Goal: Task Accomplishment & Management: Manage account settings

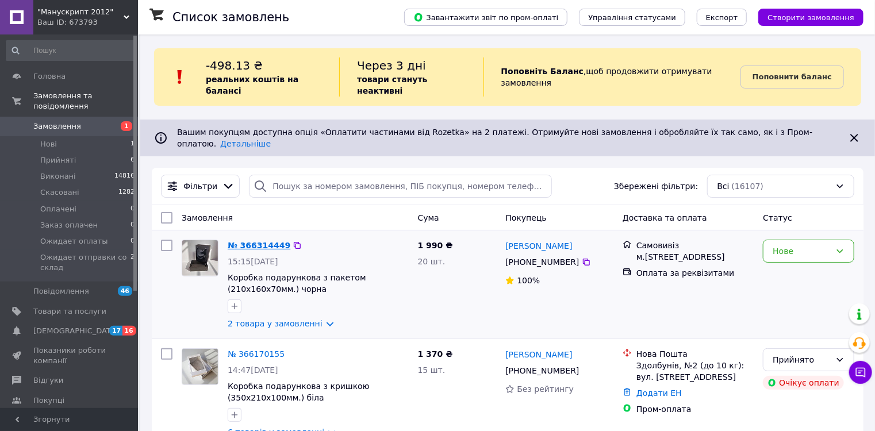
click at [260, 241] on link "№ 366314449" at bounding box center [259, 245] width 63 height 9
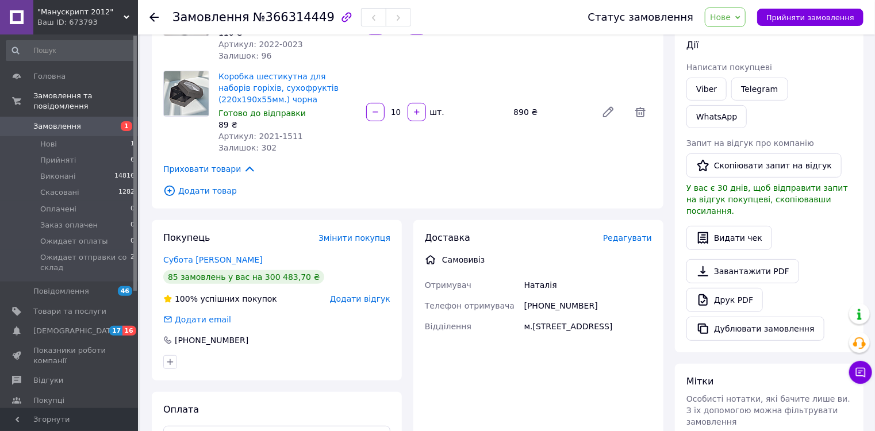
scroll to position [92, 0]
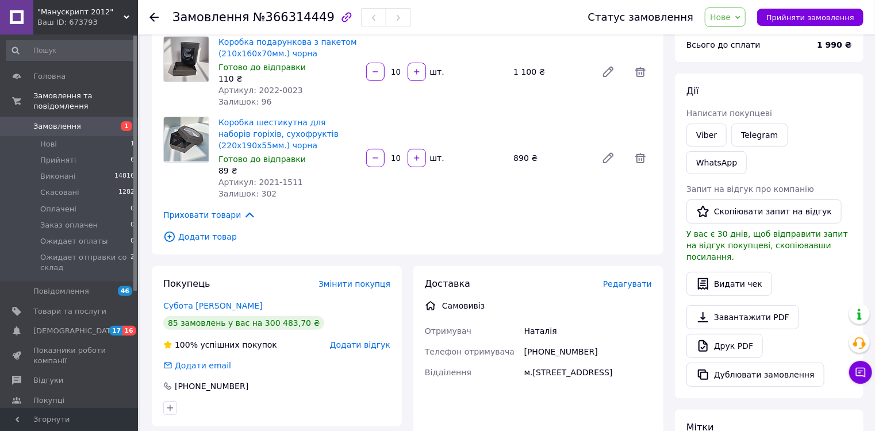
click at [730, 17] on span "Нове" at bounding box center [720, 17] width 21 height 9
click at [737, 41] on li "Прийнято" at bounding box center [767, 40] width 124 height 17
click at [735, 334] on link "Друк PDF" at bounding box center [724, 346] width 76 height 24
click at [62, 155] on span "Прийняті" at bounding box center [58, 160] width 36 height 10
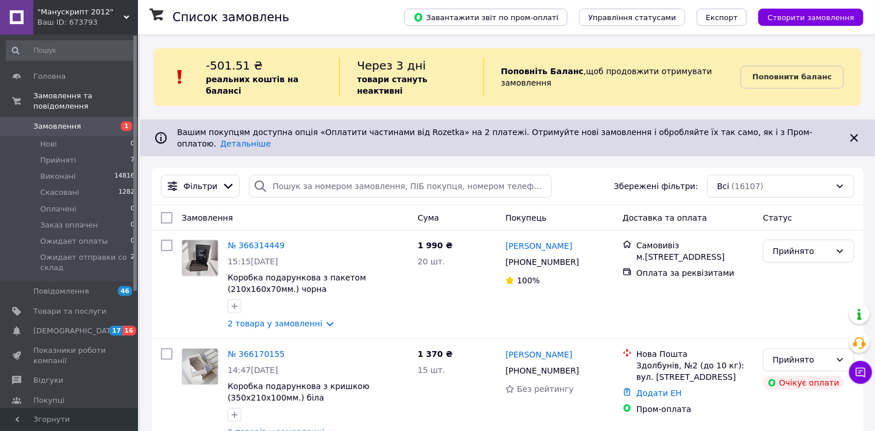
click at [60, 11] on span ""Манускрипт 2012"" at bounding box center [80, 12] width 86 height 10
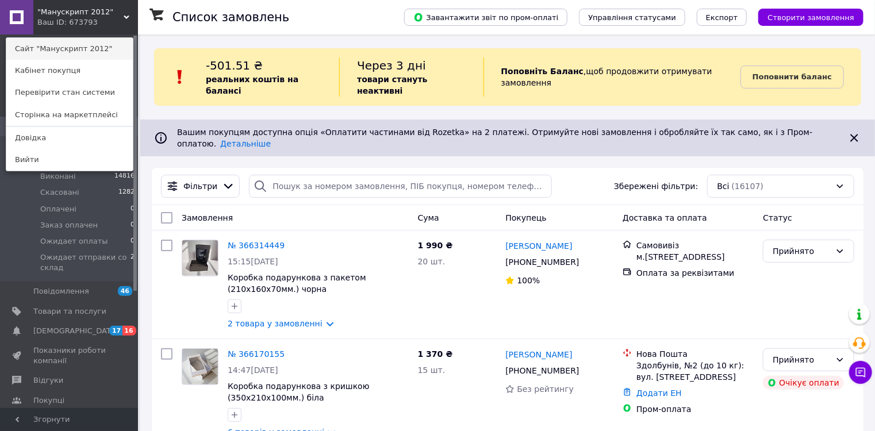
click at [61, 48] on link "Сайт "Манускрипт 2012"" at bounding box center [69, 49] width 126 height 22
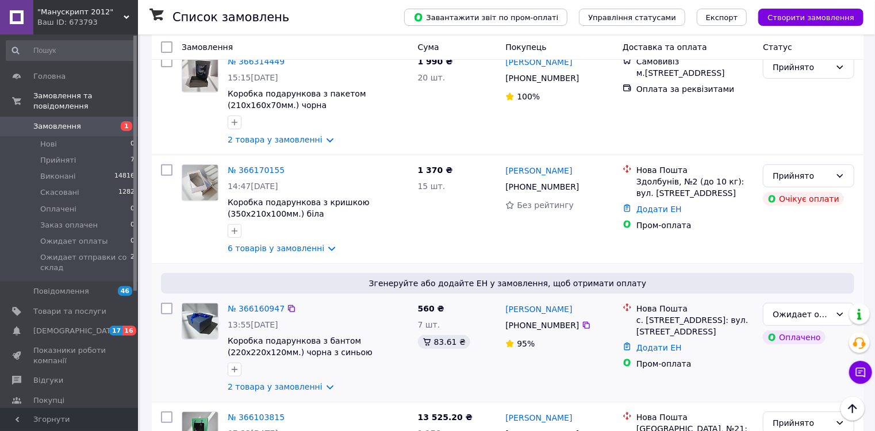
scroll to position [368, 0]
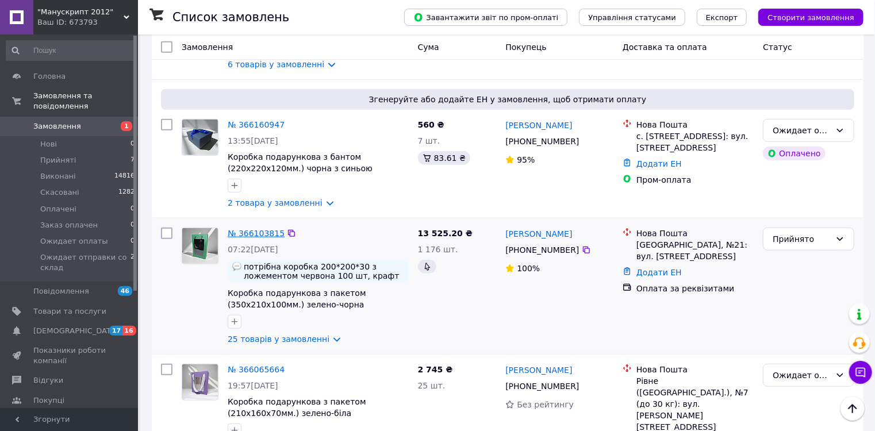
click at [260, 229] on link "№ 366103815" at bounding box center [256, 233] width 57 height 9
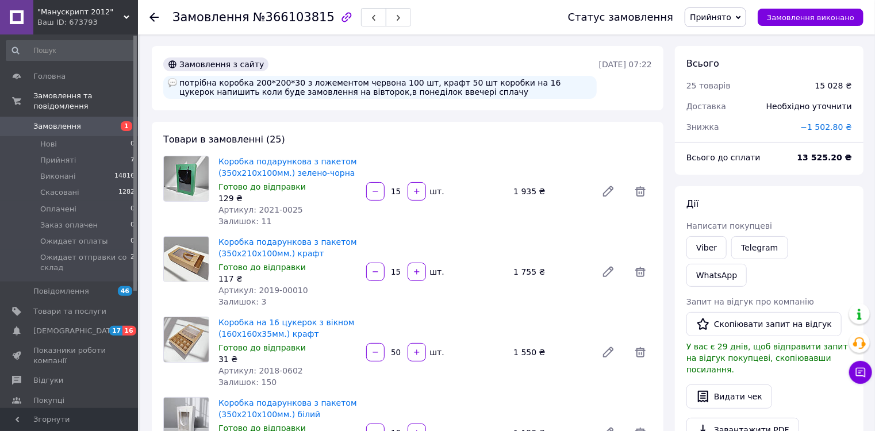
click at [837, 126] on span "−1 502.80 ₴" at bounding box center [825, 126] width 51 height 9
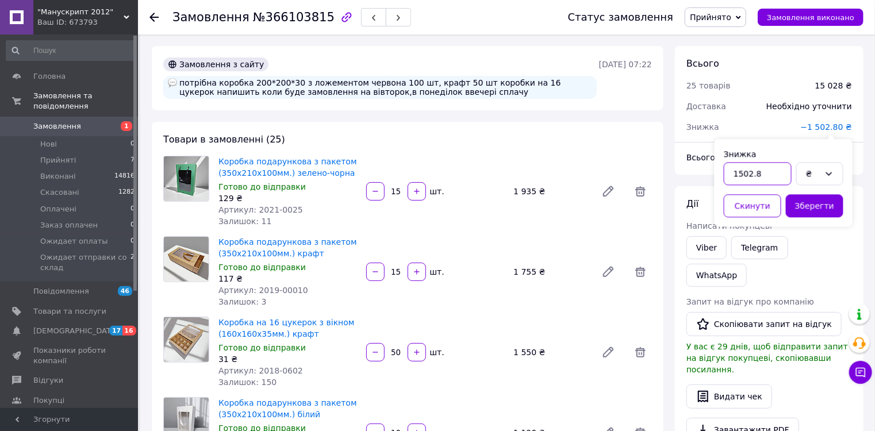
drag, startPoint x: 770, startPoint y: 176, endPoint x: 706, endPoint y: 174, distance: 63.8
click at [766, 208] on button "Скинути" at bounding box center [751, 205] width 57 height 23
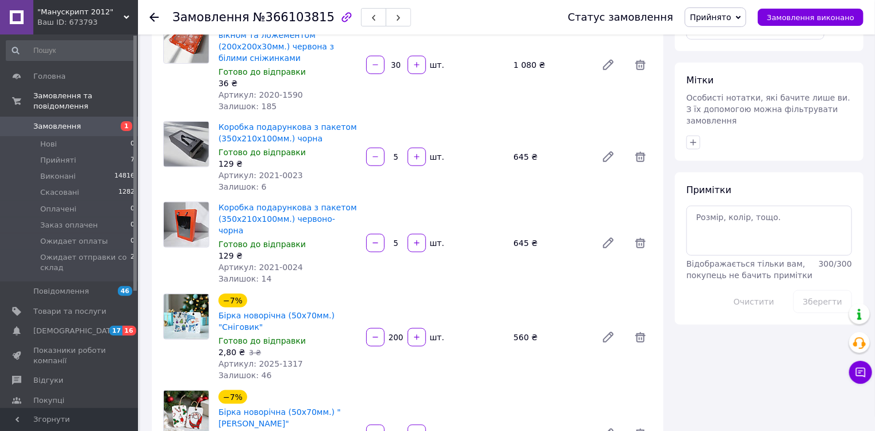
scroll to position [690, 0]
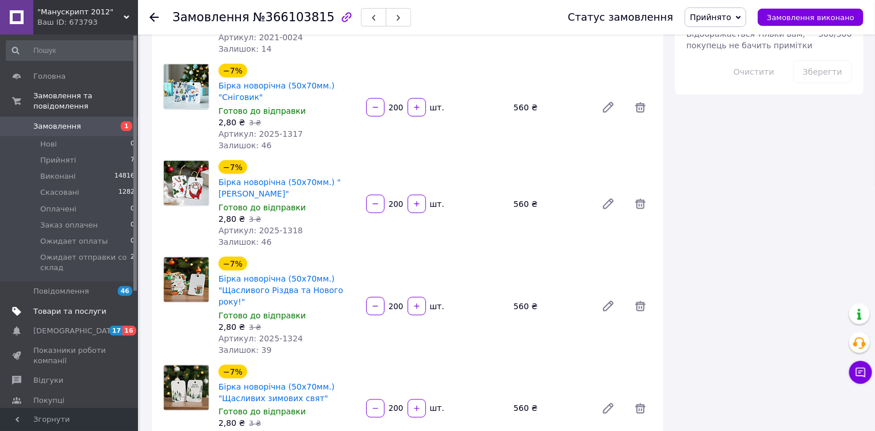
click at [60, 306] on span "Товари та послуги" at bounding box center [69, 311] width 73 height 10
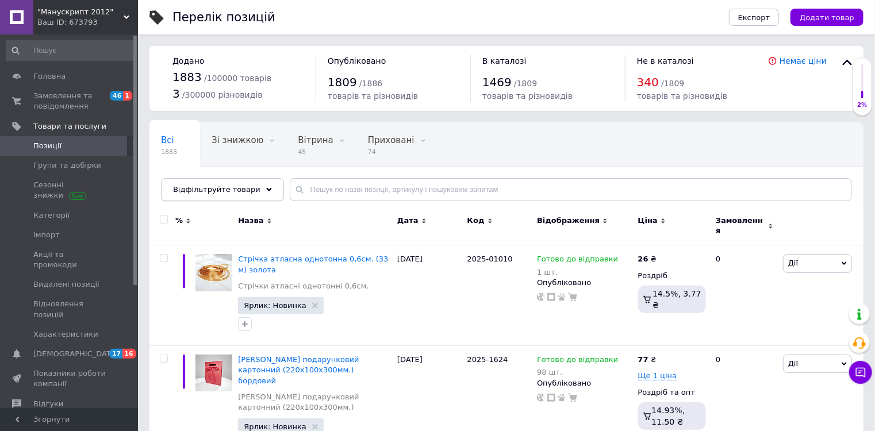
click at [248, 190] on div "Відфільтруйте товари" at bounding box center [222, 189] width 123 height 23
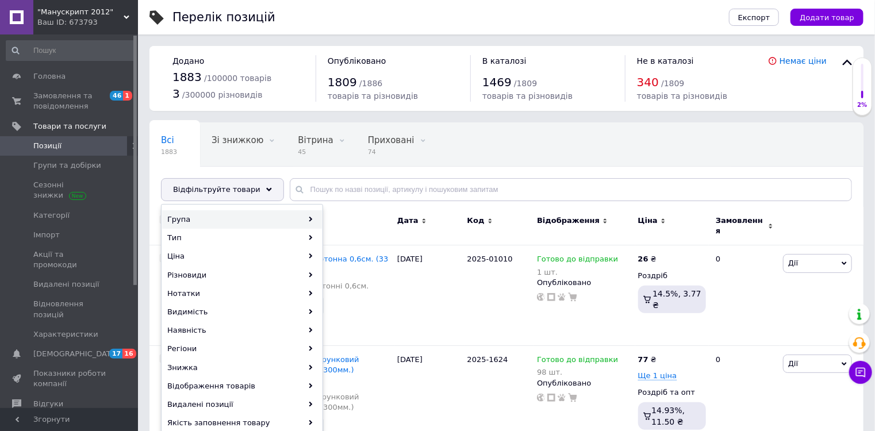
click at [309, 215] on div "Група" at bounding box center [242, 219] width 160 height 18
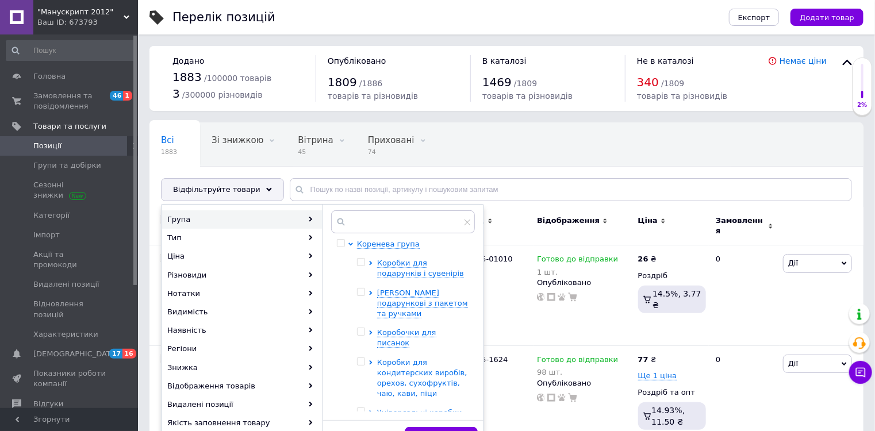
click at [411, 358] on span "Коробки для кондитерских виробів, орехов, сухофруктів, чаю, кави, піци" at bounding box center [422, 378] width 90 height 40
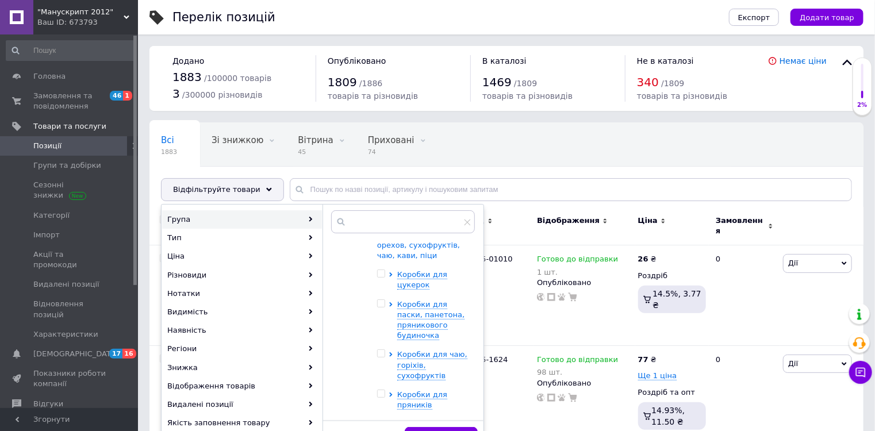
scroll to position [184, 0]
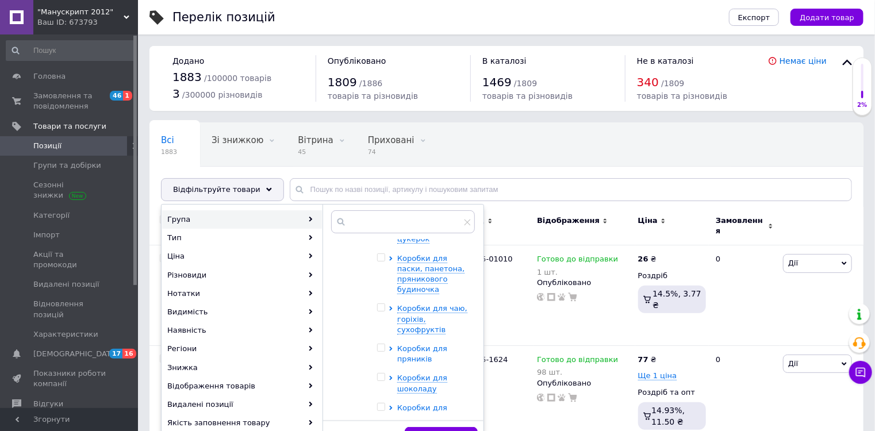
click at [416, 344] on span "Коробки для пряників" at bounding box center [422, 353] width 50 height 19
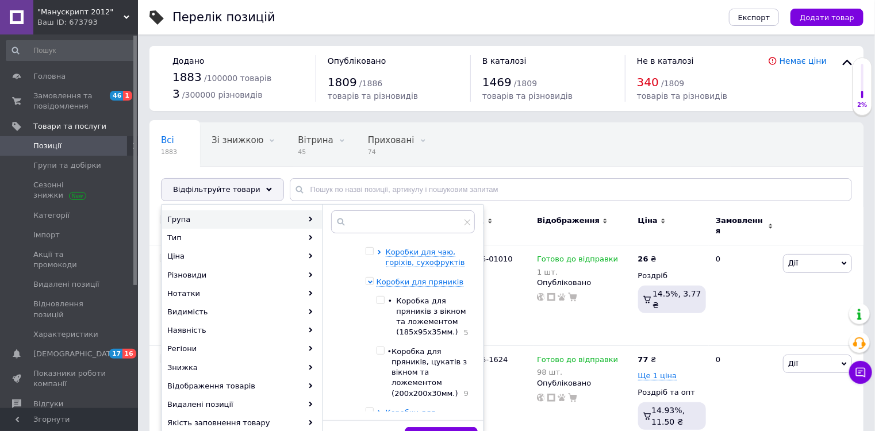
scroll to position [276, 0]
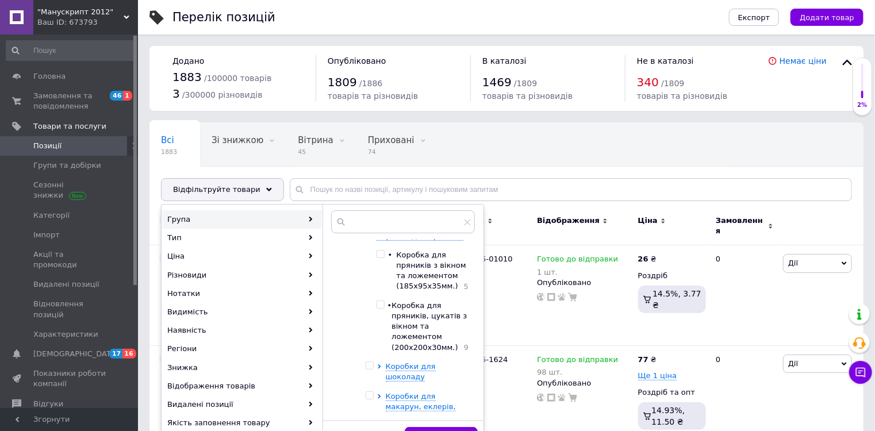
click at [422, 320] on span "Коробка для пряників, цукатів з вікном та ложементом (200х200х30мм.)" at bounding box center [428, 326] width 75 height 51
checkbox input "true"
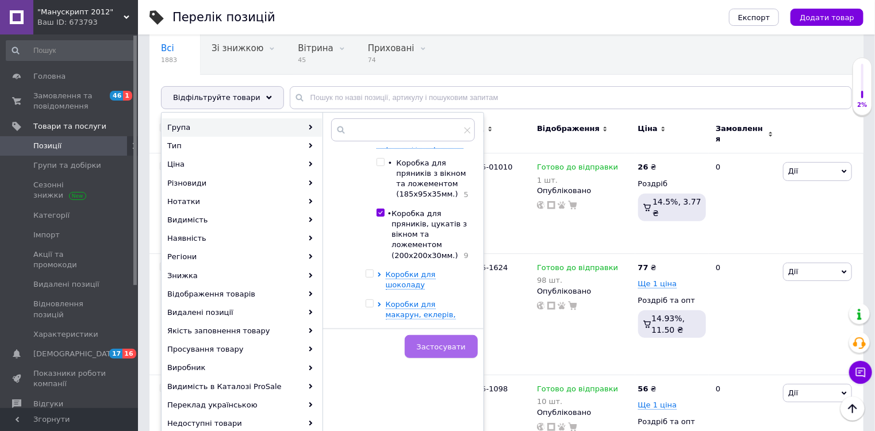
click at [464, 342] on span "Застосувати" at bounding box center [441, 346] width 49 height 9
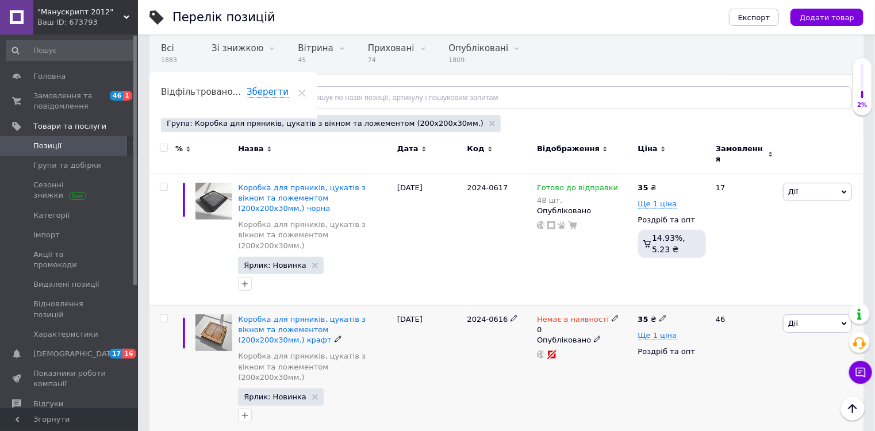
scroll to position [276, 0]
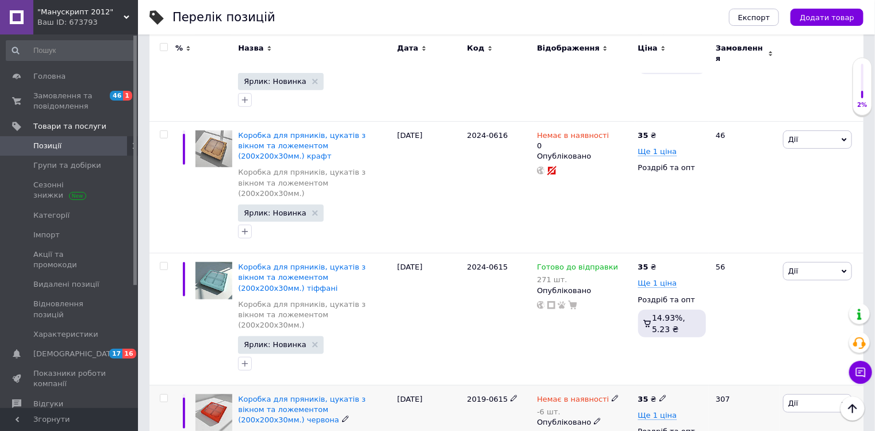
click at [611, 395] on icon at bounding box center [614, 398] width 7 height 7
drag, startPoint x: 648, startPoint y: 368, endPoint x: 616, endPoint y: 367, distance: 32.2
click at [616, 367] on div "Наявність Готово до відправки В наявності Немає в наявності Під замовлення Зали…" at bounding box center [692, 411] width 156 height 103
type input "100"
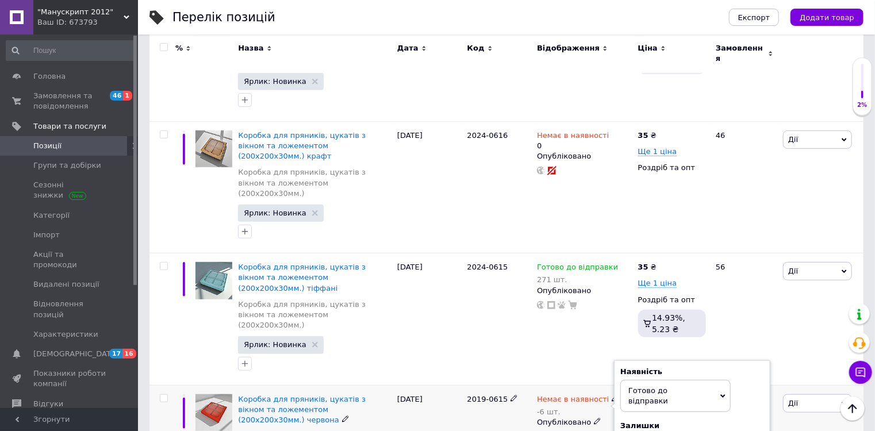
drag, startPoint x: 467, startPoint y: 328, endPoint x: 501, endPoint y: 328, distance: 33.9
click at [501, 395] on span "2019-0615" at bounding box center [487, 399] width 41 height 9
copy span "2019-0615"
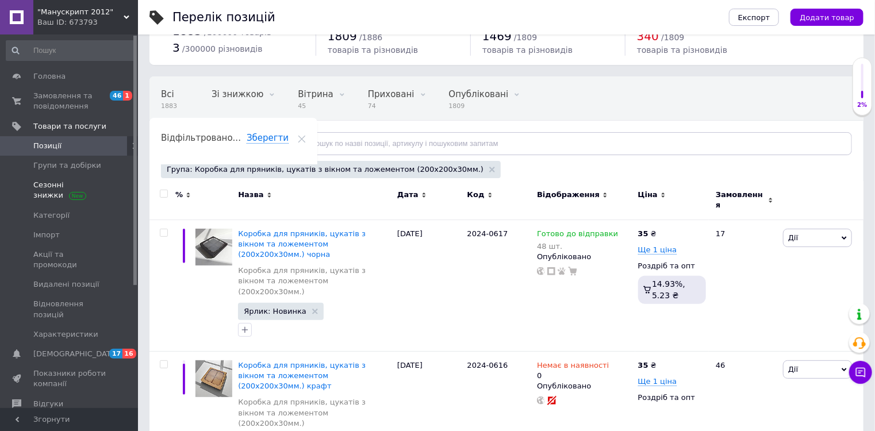
scroll to position [0, 0]
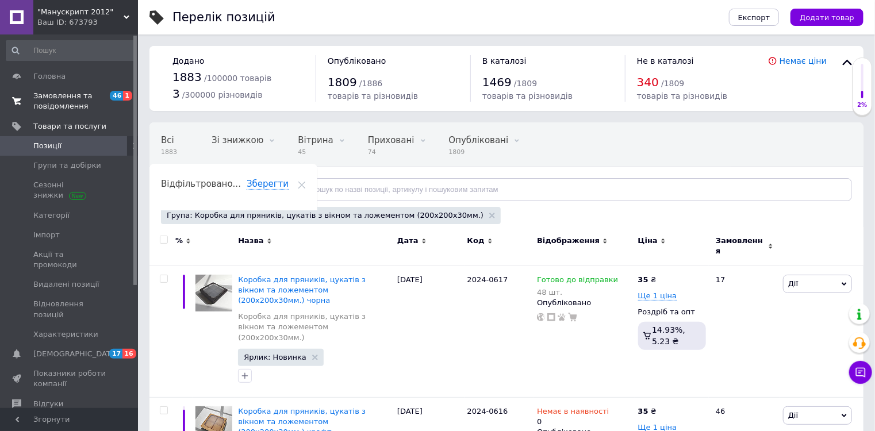
click at [52, 97] on span "Замовлення та повідомлення" at bounding box center [69, 101] width 73 height 21
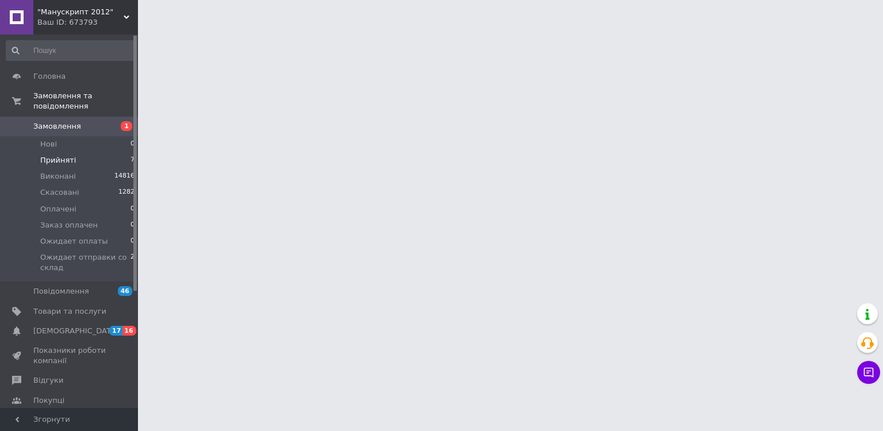
click at [59, 155] on span "Прийняті" at bounding box center [58, 160] width 36 height 10
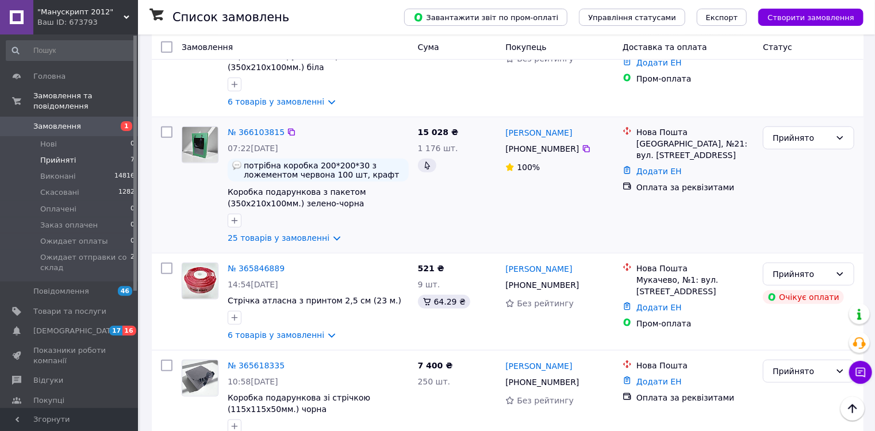
scroll to position [230, 0]
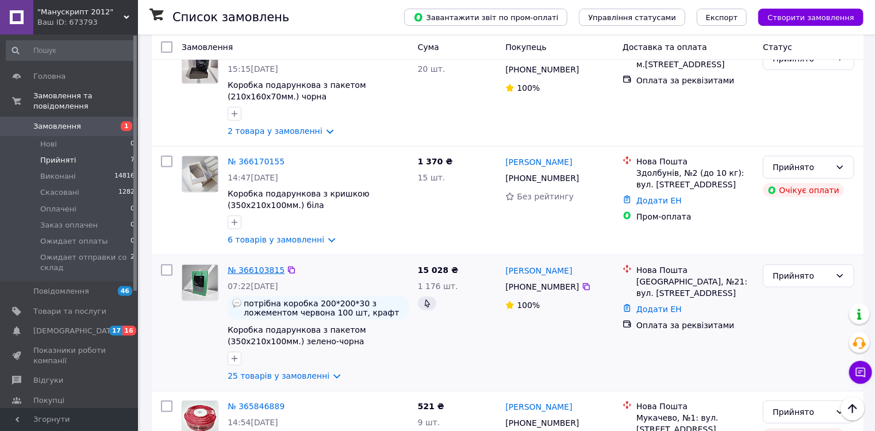
click at [265, 265] on link "№ 366103815" at bounding box center [256, 269] width 57 height 9
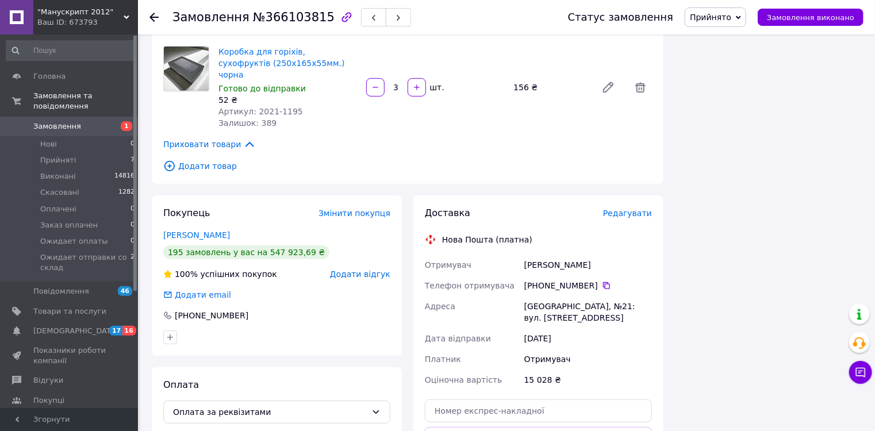
scroll to position [2160, 0]
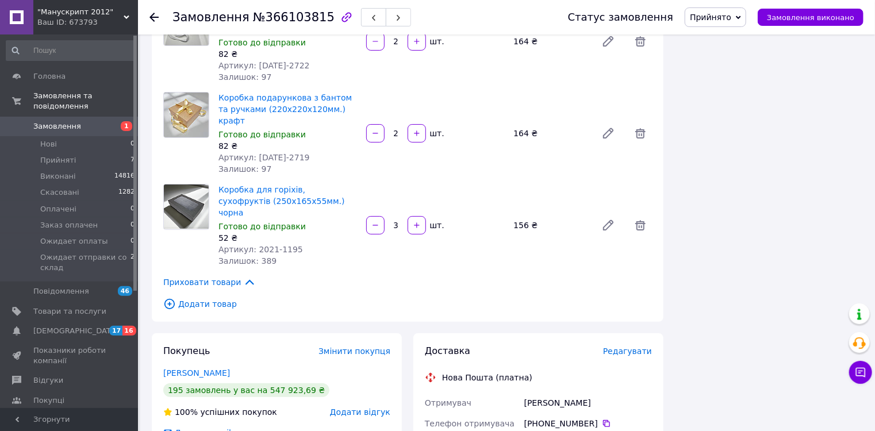
click at [213, 298] on span "Додати товар" at bounding box center [407, 304] width 488 height 13
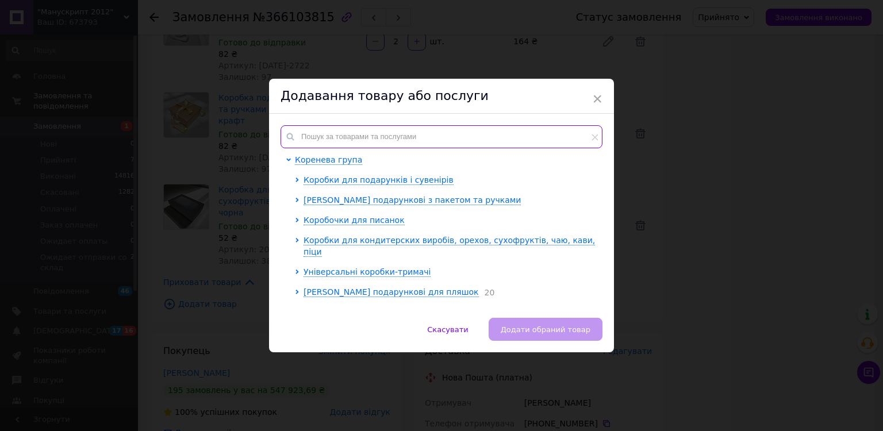
click at [347, 140] on input "text" at bounding box center [441, 136] width 322 height 23
paste input "2019-0615"
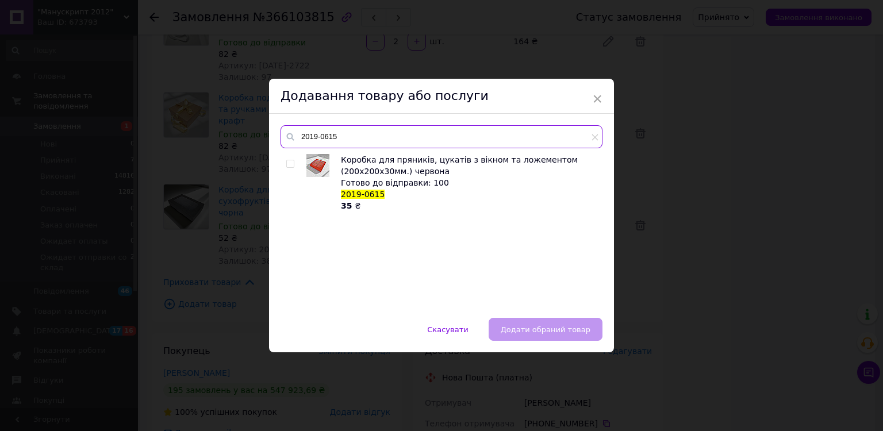
type input "2019-0615"
click at [288, 164] on input "checkbox" at bounding box center [289, 163] width 7 height 7
checkbox input "true"
click at [541, 330] on span "Додати обраний товар" at bounding box center [545, 329] width 90 height 9
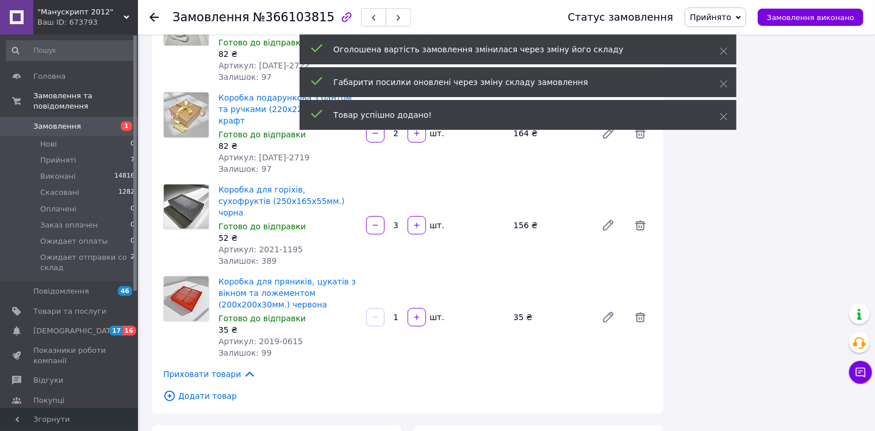
click at [399, 313] on input "1" at bounding box center [396, 317] width 18 height 9
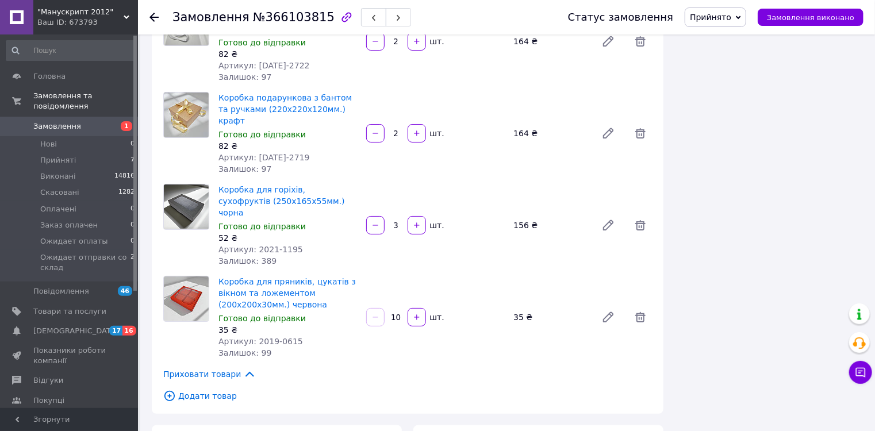
type input "100"
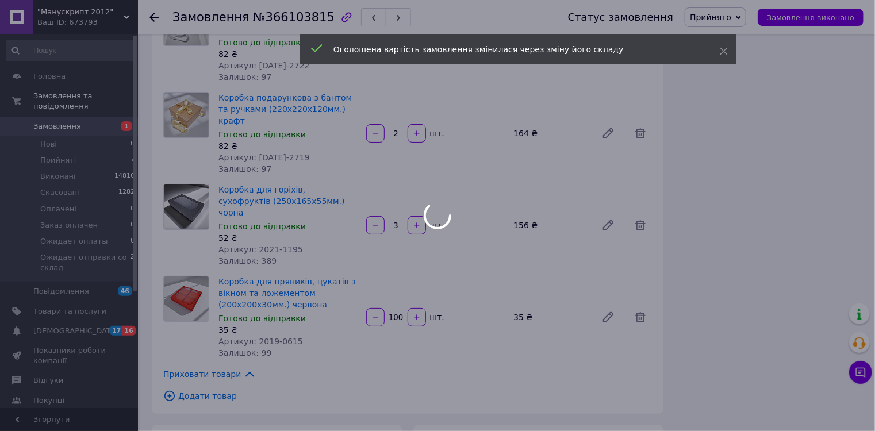
type input "100"
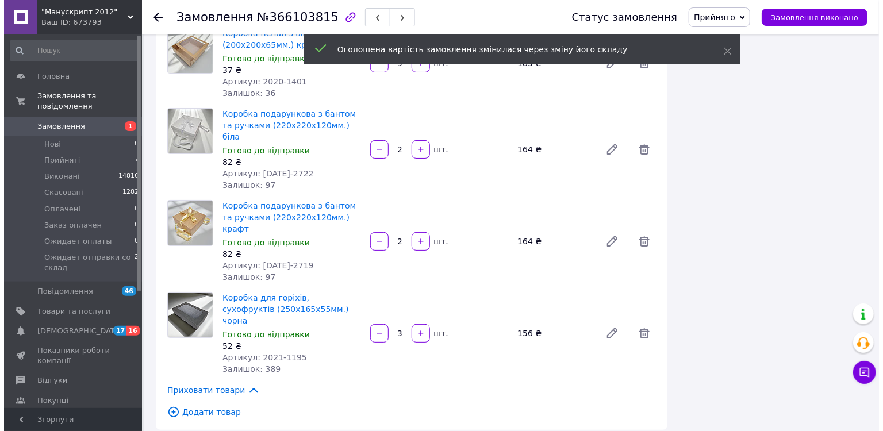
scroll to position [2269, 0]
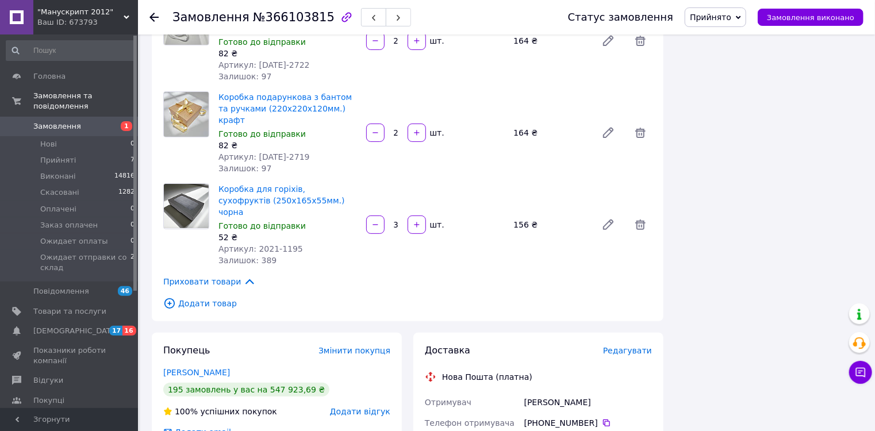
click at [216, 297] on span "Додати товар" at bounding box center [407, 303] width 488 height 13
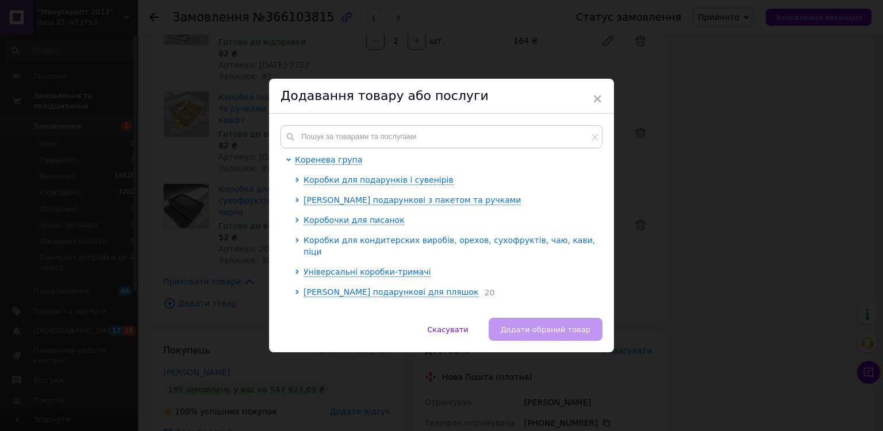
click at [419, 245] on span "Коробки для кондитерских виробів, орехов, сухофруктів, чаю, кави, піци" at bounding box center [448, 246] width 291 height 21
click at [418, 241] on span "Коробки для кондитерских виробів, орехов, сухофруктів, чаю, кави, піци" at bounding box center [448, 246] width 291 height 21
click at [382, 267] on span "Коробки для цукерок" at bounding box center [357, 271] width 91 height 9
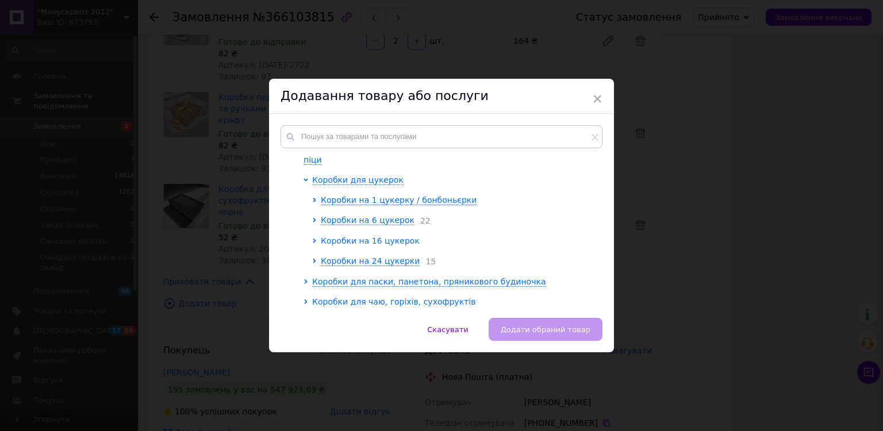
click at [388, 236] on span "Коробки на 16 цукерок" at bounding box center [370, 240] width 99 height 9
click at [409, 256] on span "Коробки на 16 цукерок з вікном" at bounding box center [397, 260] width 136 height 9
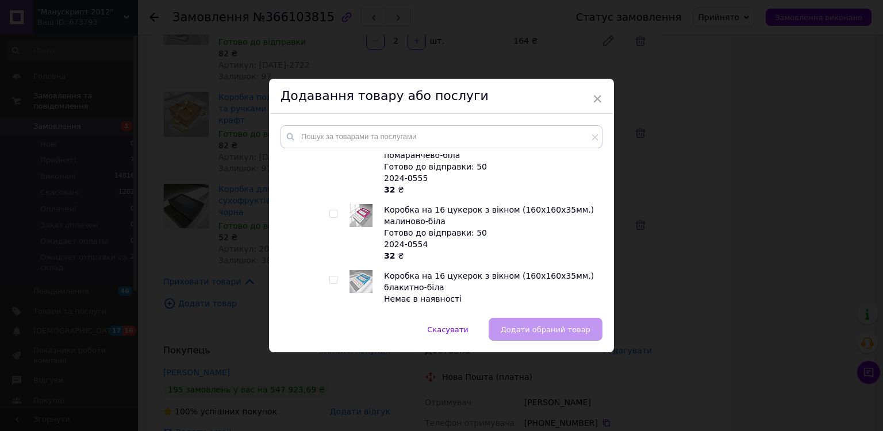
scroll to position [322, 0]
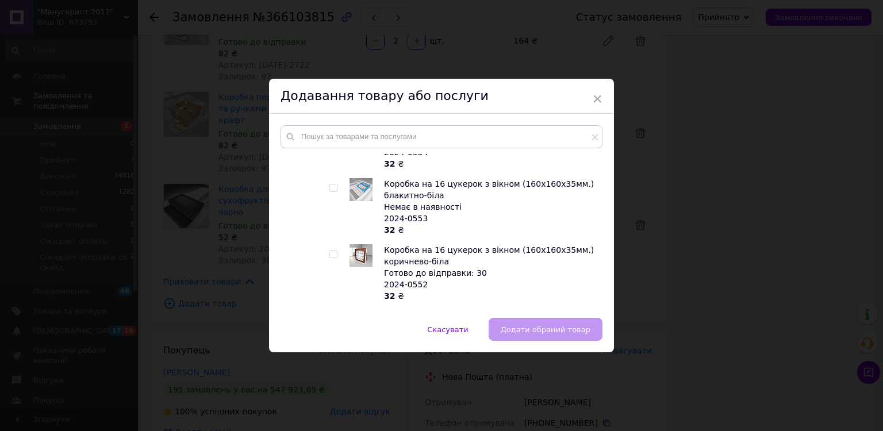
click at [334, 251] on input "checkbox" at bounding box center [332, 254] width 7 height 7
checkbox input "true"
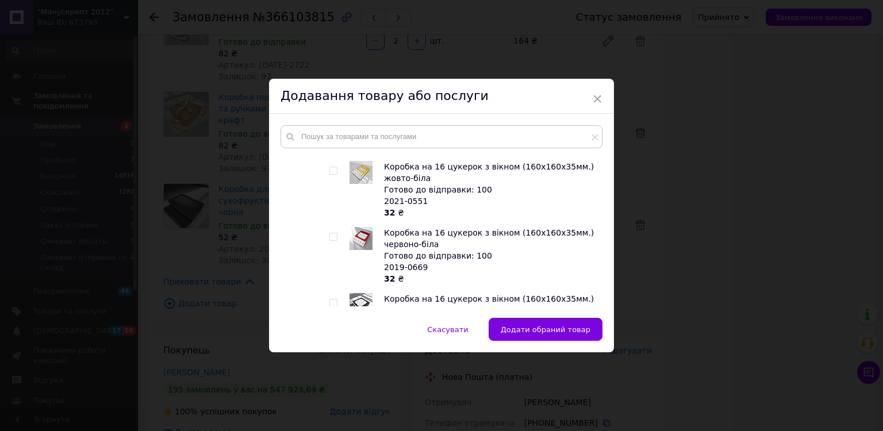
scroll to position [781, 0]
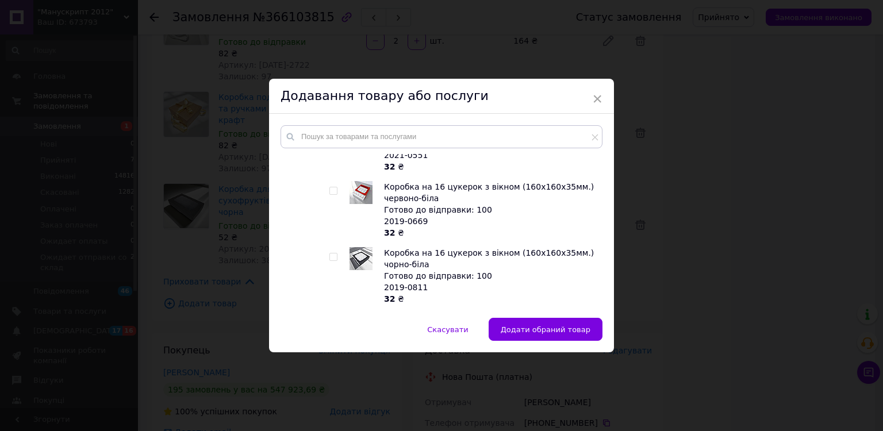
click at [332, 253] on input "checkbox" at bounding box center [332, 256] width 7 height 7
checkbox input "true"
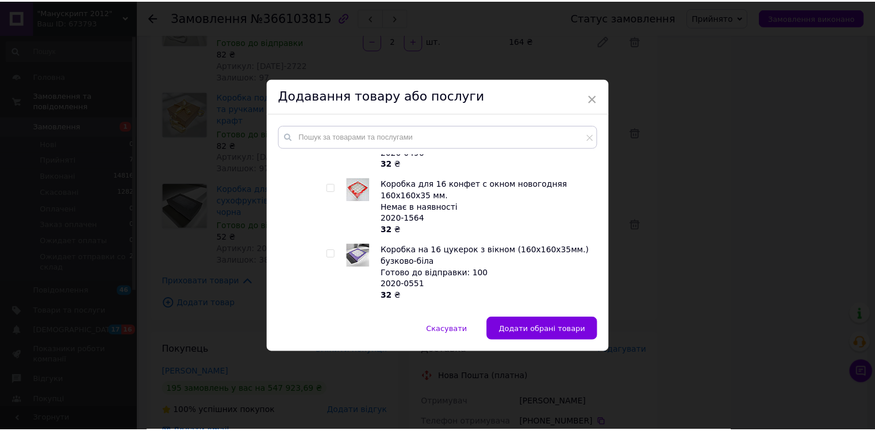
scroll to position [1195, 0]
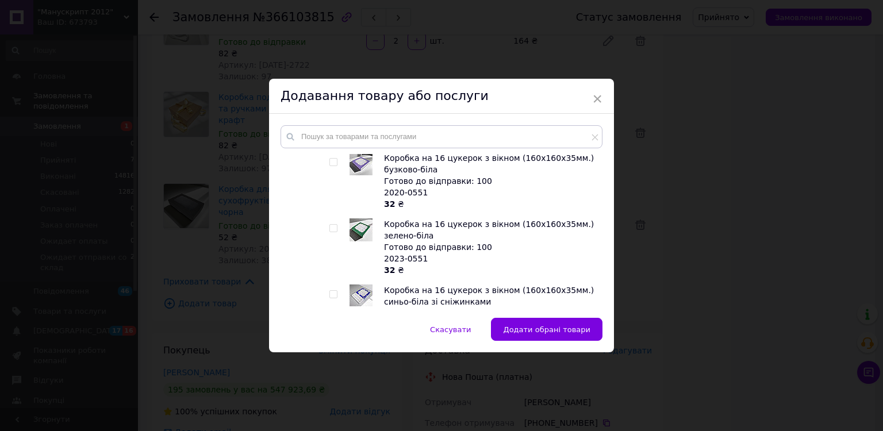
click at [331, 225] on input "checkbox" at bounding box center [332, 228] width 7 height 7
checkbox input "true"
click at [534, 326] on span "Додати обрані товари" at bounding box center [546, 329] width 87 height 9
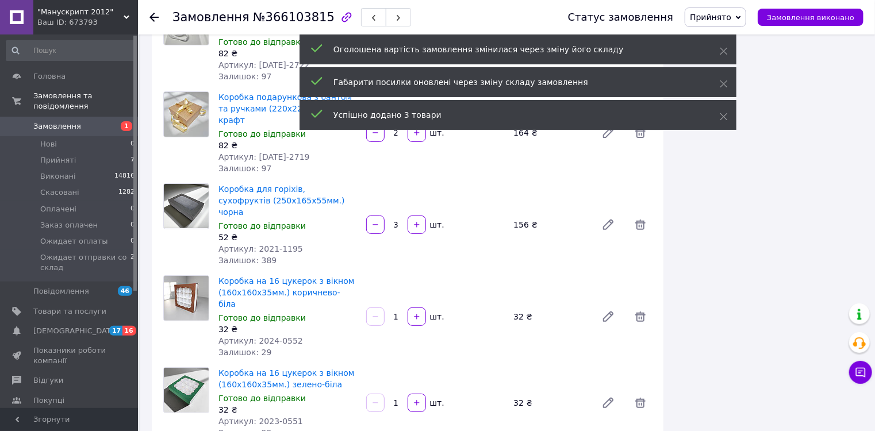
click at [402, 313] on input "1" at bounding box center [396, 317] width 18 height 9
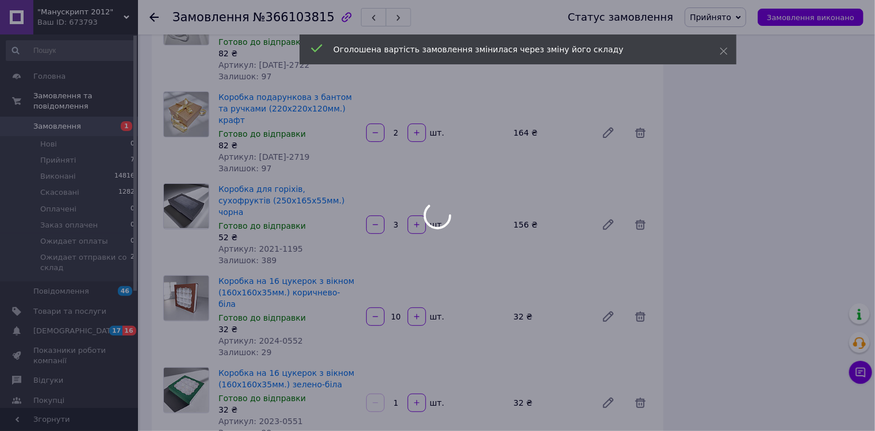
type input "10"
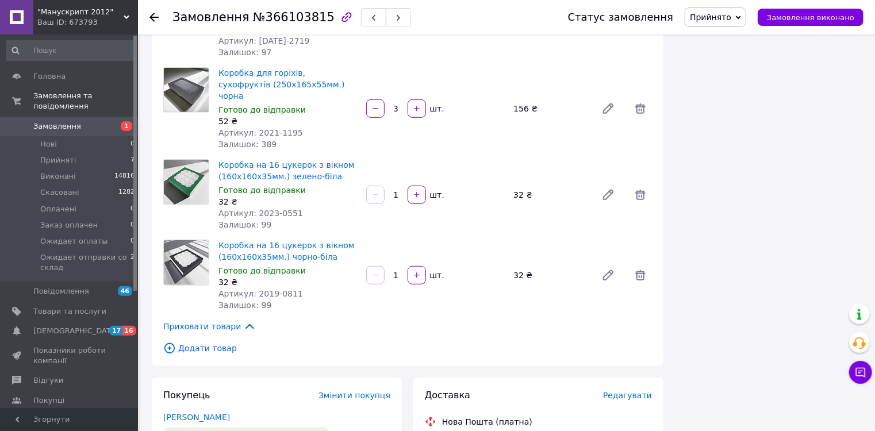
scroll to position [2385, 0]
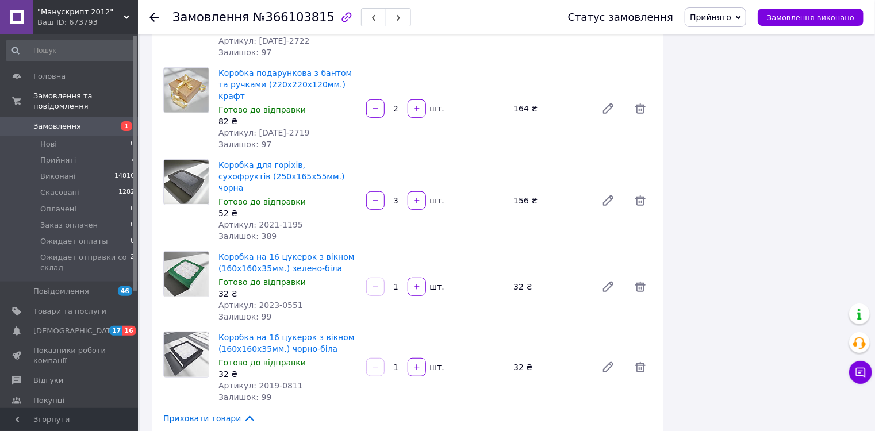
click at [399, 283] on input "1" at bounding box center [396, 287] width 18 height 9
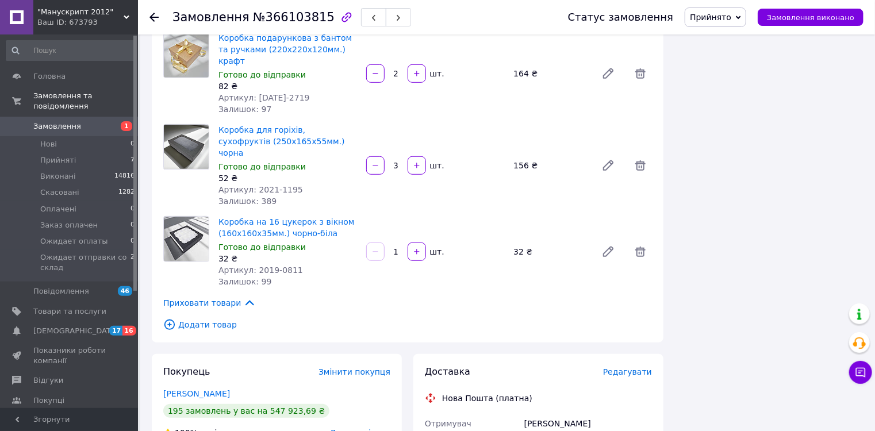
scroll to position [2409, 0]
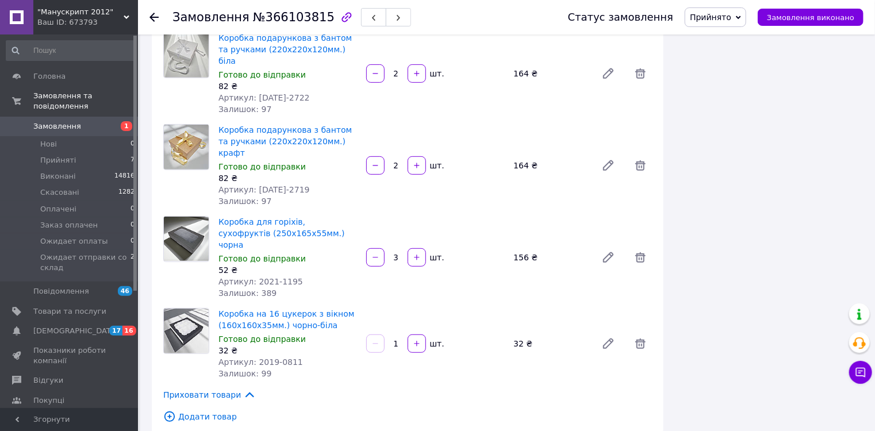
type input "10"
click at [400, 340] on input "1" at bounding box center [396, 344] width 18 height 9
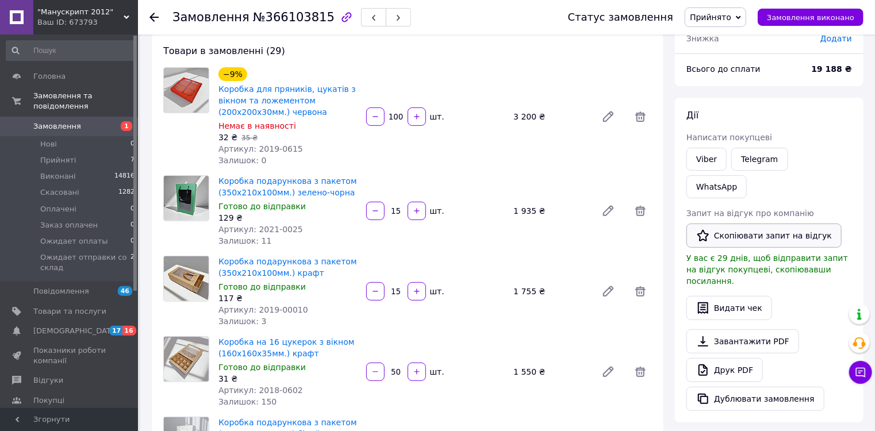
scroll to position [0, 0]
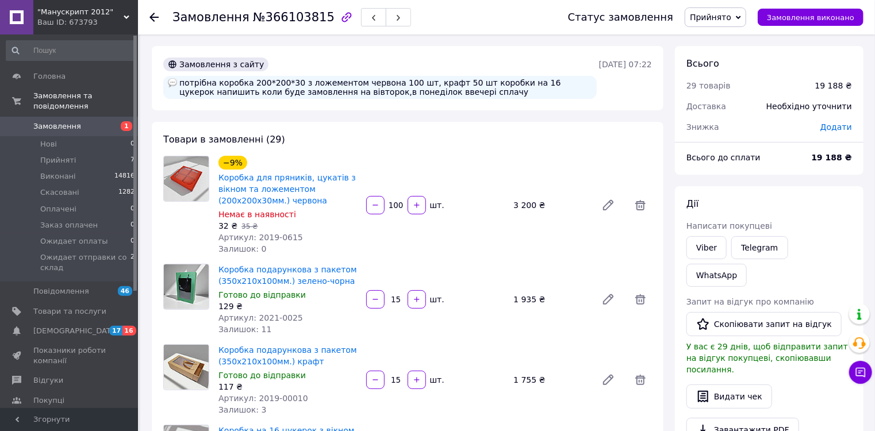
type input "10"
click at [834, 128] on span "Додати" at bounding box center [836, 126] width 32 height 9
click at [819, 174] on div "₴" at bounding box center [819, 173] width 47 height 23
click at [808, 218] on li "%" at bounding box center [819, 219] width 46 height 21
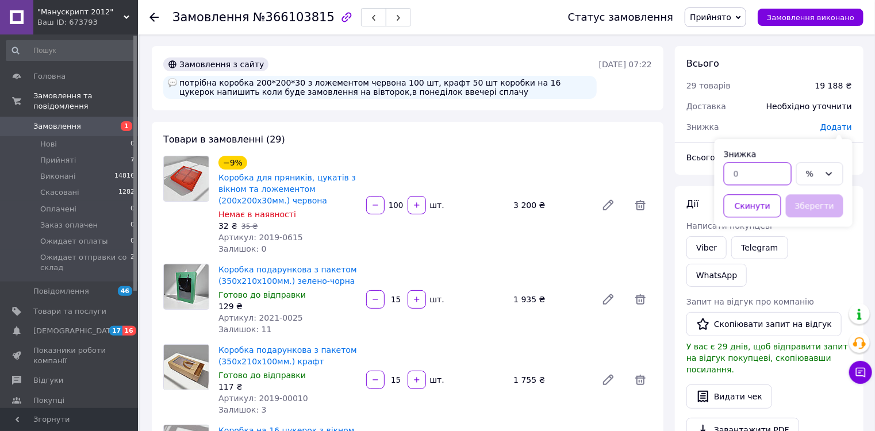
click at [746, 172] on input "text" at bounding box center [757, 173] width 68 height 23
type input "10"
click at [811, 205] on button "Зберегти" at bounding box center [813, 205] width 57 height 23
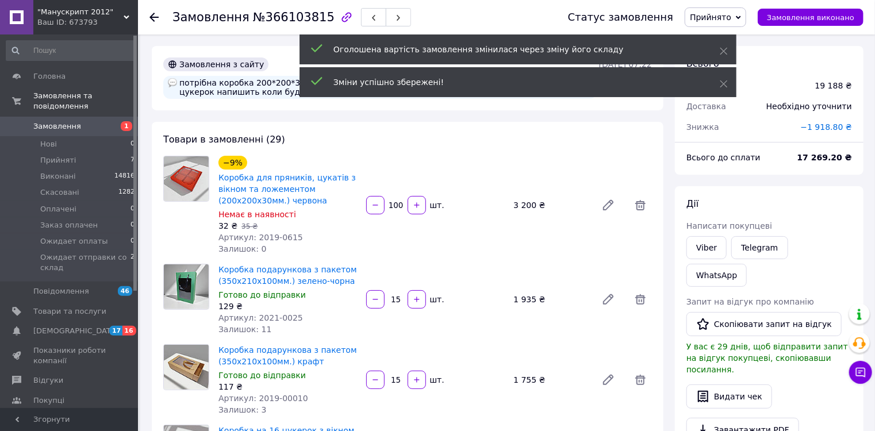
scroll to position [138, 0]
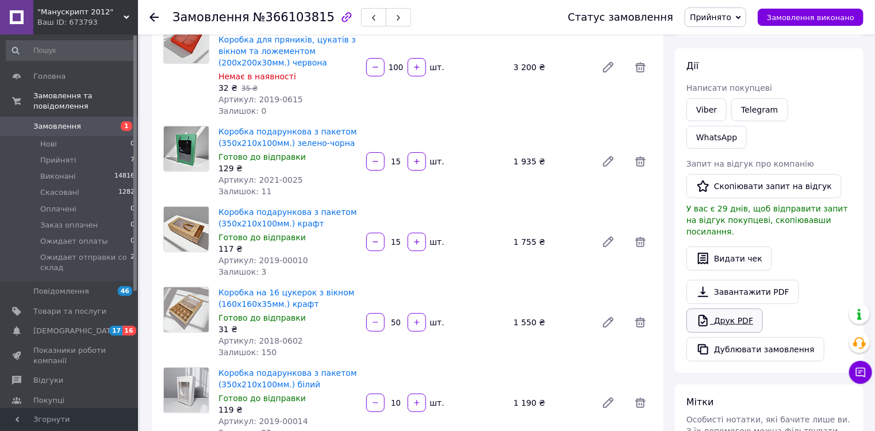
click at [738, 309] on link "Друк PDF" at bounding box center [724, 321] width 76 height 24
click at [66, 155] on span "Прийняті" at bounding box center [58, 160] width 36 height 10
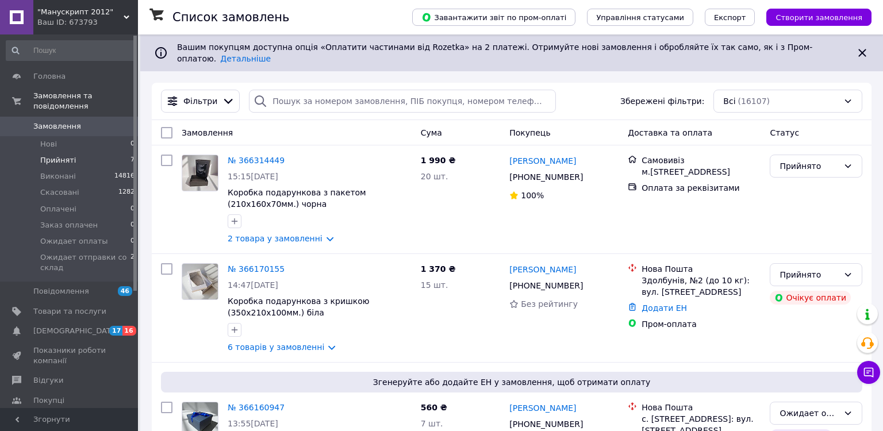
click at [57, 155] on span "Прийняті" at bounding box center [58, 160] width 36 height 10
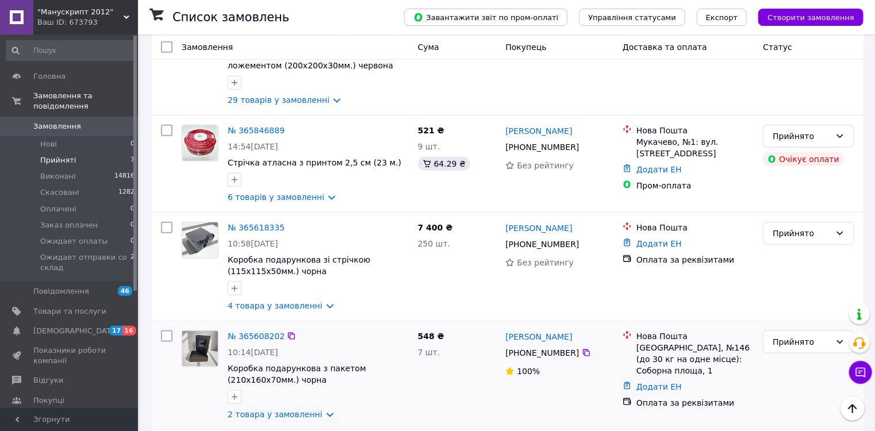
scroll to position [611, 0]
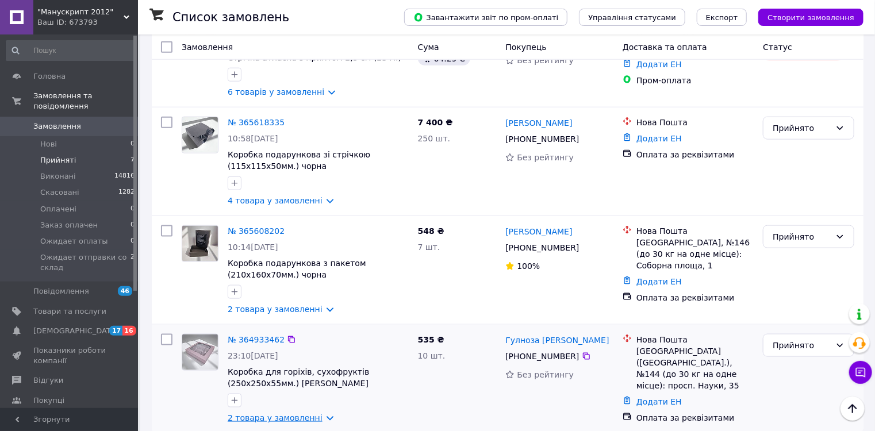
click at [285, 413] on link "2 товара у замовленні" at bounding box center [275, 417] width 95 height 9
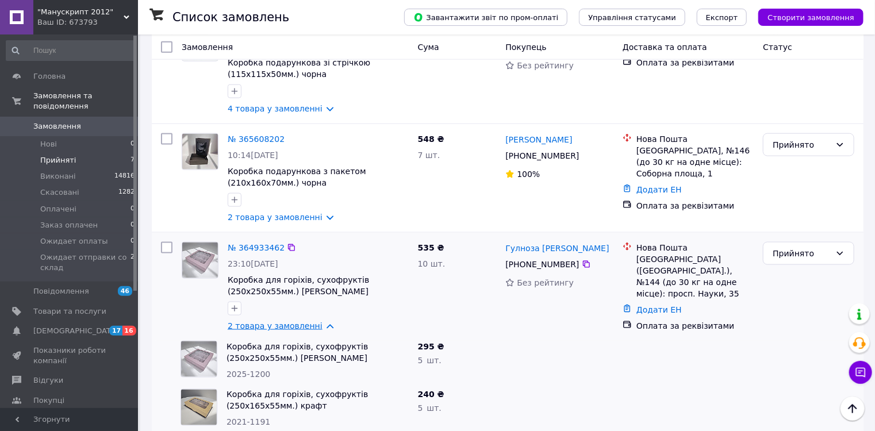
scroll to position [707, 0]
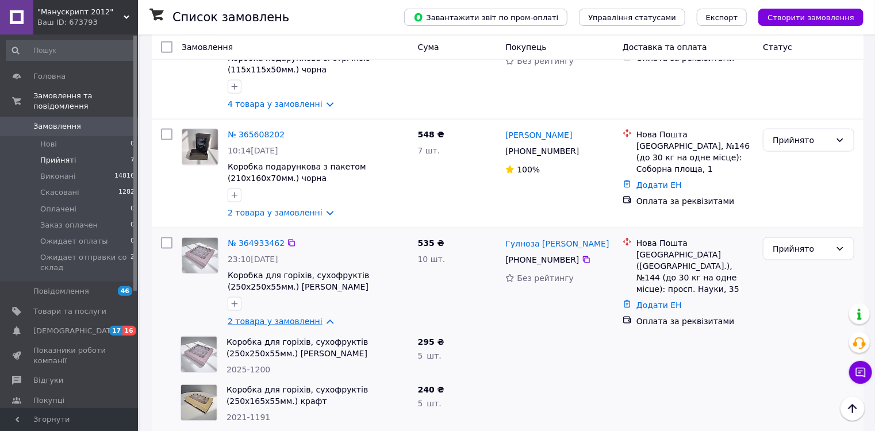
click at [295, 317] on link "2 товара у замовленні" at bounding box center [275, 321] width 95 height 9
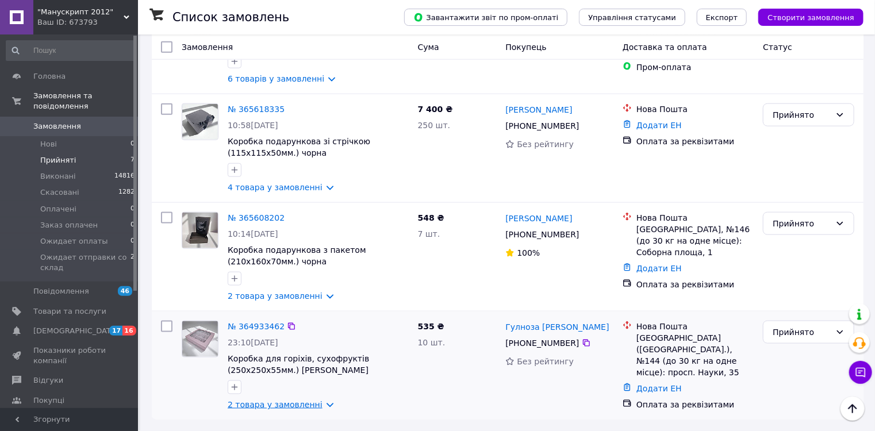
scroll to position [611, 0]
